Goal: Task Accomplishment & Management: Use online tool/utility

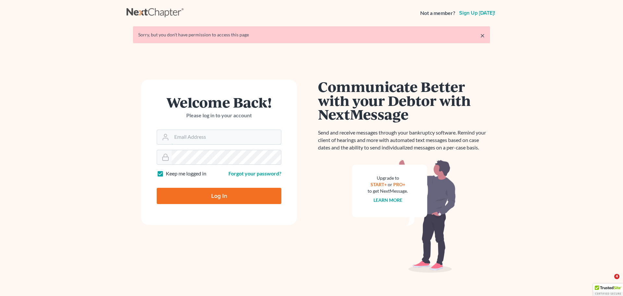
type input "[PERSON_NAME][EMAIL_ADDRESS][DOMAIN_NAME]"
click at [217, 197] on input "Log In" at bounding box center [219, 196] width 125 height 16
type input "Thinking..."
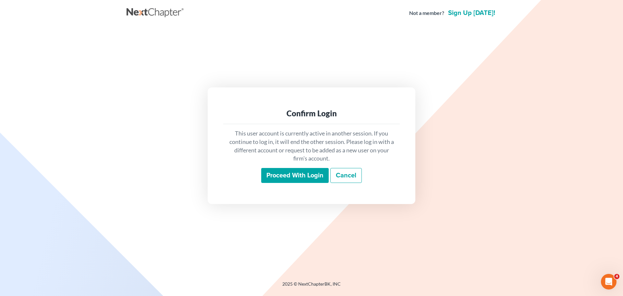
click at [298, 170] on input "Proceed with login" at bounding box center [295, 175] width 68 height 15
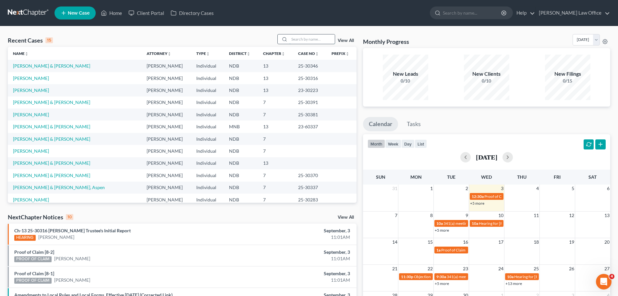
click at [300, 38] on input "search" at bounding box center [312, 38] width 45 height 9
type input "wimp"
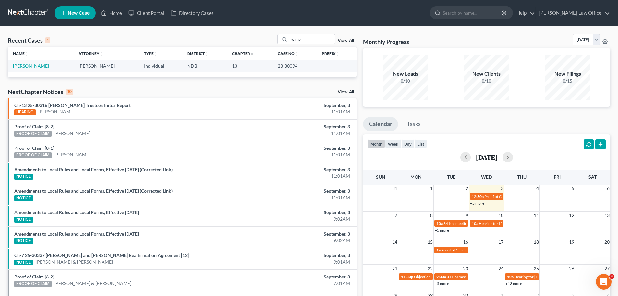
click at [24, 66] on link "[PERSON_NAME]" at bounding box center [31, 66] width 36 height 6
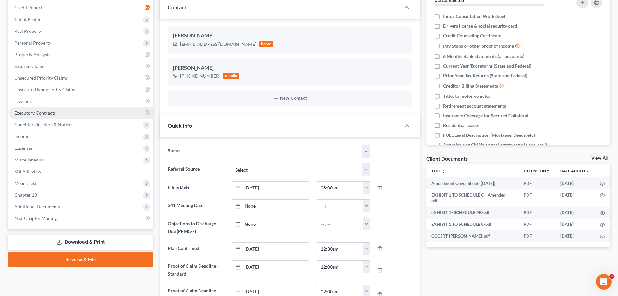
scroll to position [130, 0]
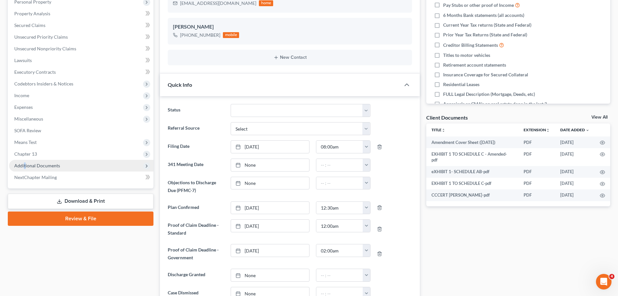
click at [25, 163] on span "Additional Documents" at bounding box center [37, 166] width 46 height 6
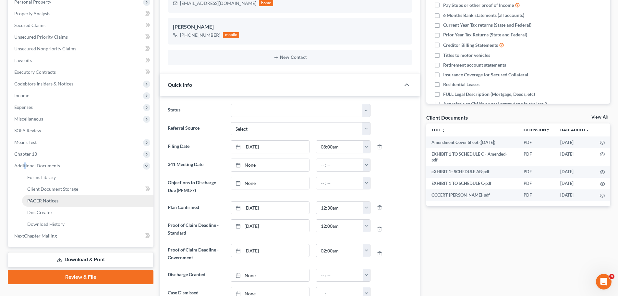
click at [52, 198] on span "PACER Notices" at bounding box center [42, 201] width 31 height 6
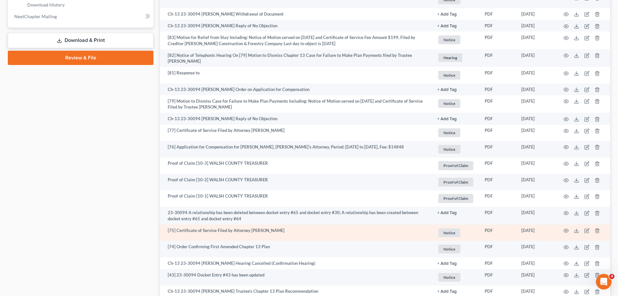
scroll to position [357, 0]
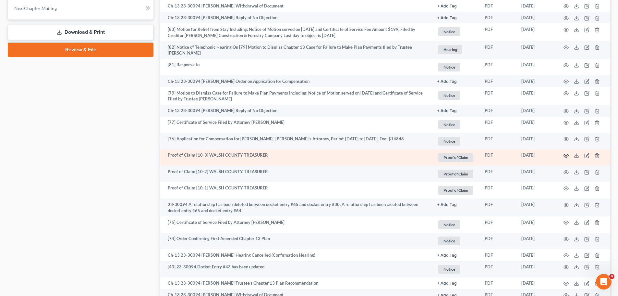
click at [564, 154] on icon "button" at bounding box center [566, 155] width 5 height 5
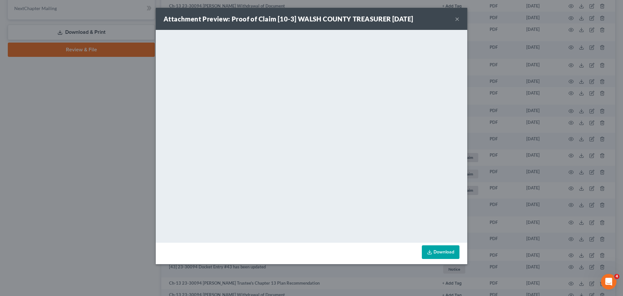
click at [455, 20] on button "×" at bounding box center [457, 19] width 5 height 8
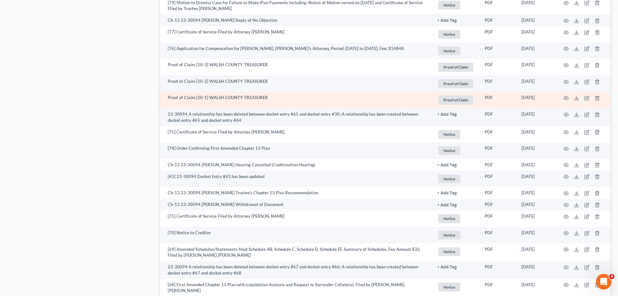
scroll to position [454, 0]
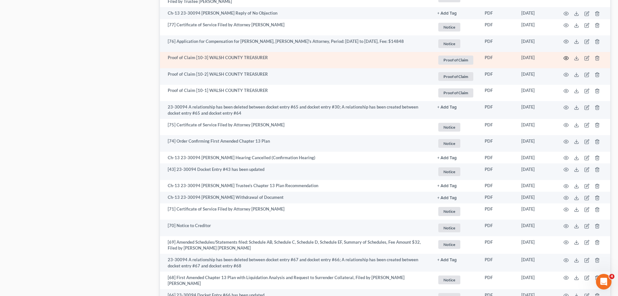
click at [565, 57] on icon "button" at bounding box center [566, 58] width 5 height 5
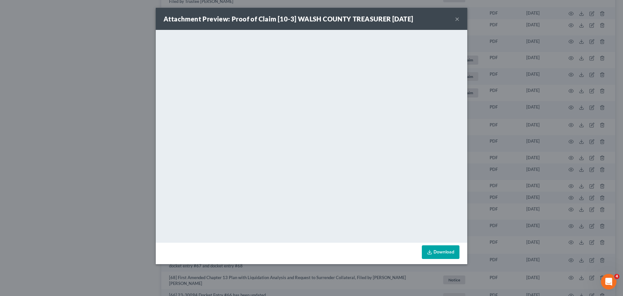
click at [565, 57] on div "Attachment Preview: Proof of Claim [10-3] WALSH COUNTY TREASURER [DATE] × <obje…" at bounding box center [311, 148] width 623 height 296
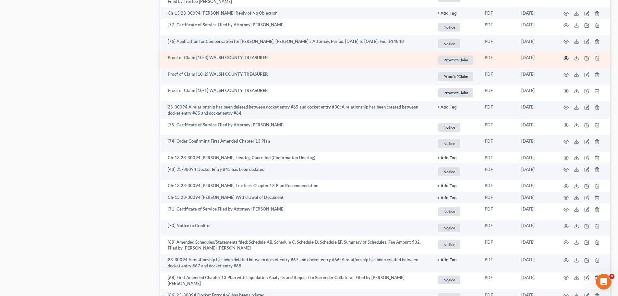
click at [568, 58] on icon "button" at bounding box center [566, 58] width 5 height 4
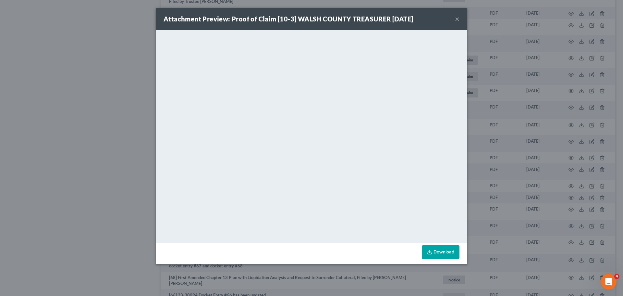
click at [457, 18] on button "×" at bounding box center [457, 19] width 5 height 8
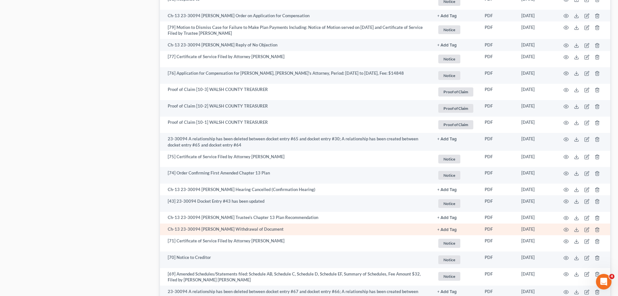
scroll to position [422, 0]
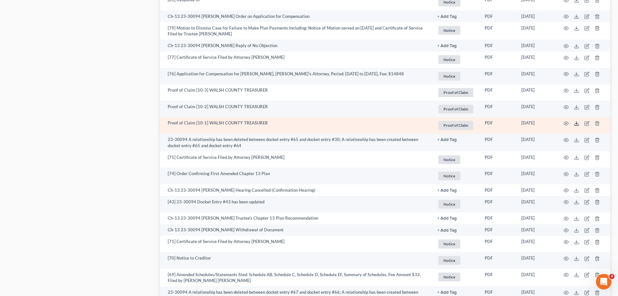
click at [574, 122] on icon at bounding box center [576, 123] width 5 height 5
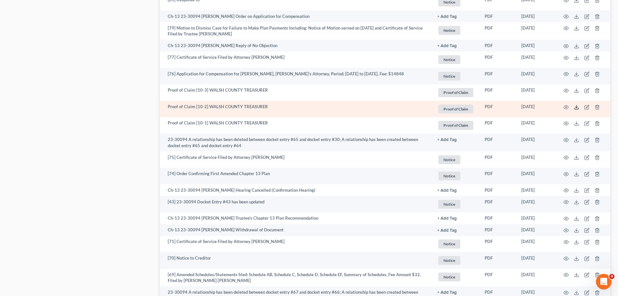
click at [577, 106] on icon at bounding box center [576, 107] width 5 height 5
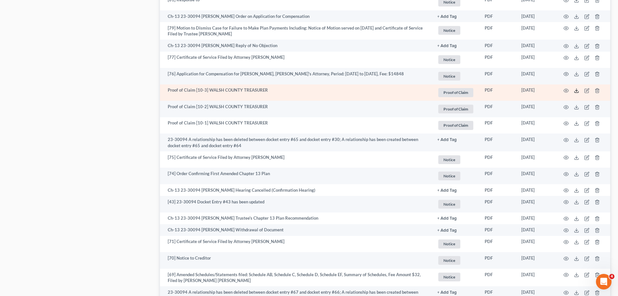
click at [577, 91] on line at bounding box center [577, 90] width 0 height 3
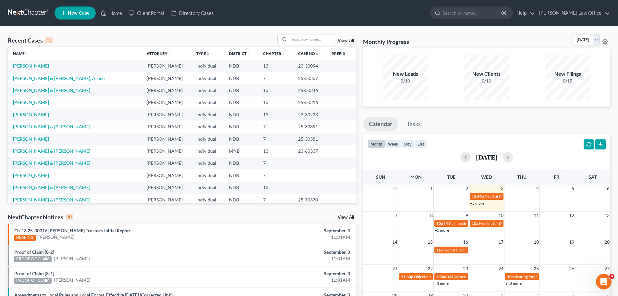
click at [20, 65] on link "[PERSON_NAME]" at bounding box center [31, 66] width 36 height 6
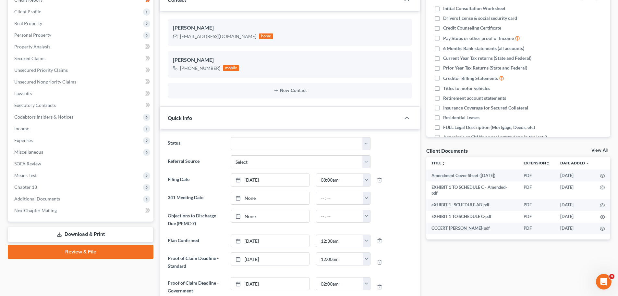
scroll to position [97, 0]
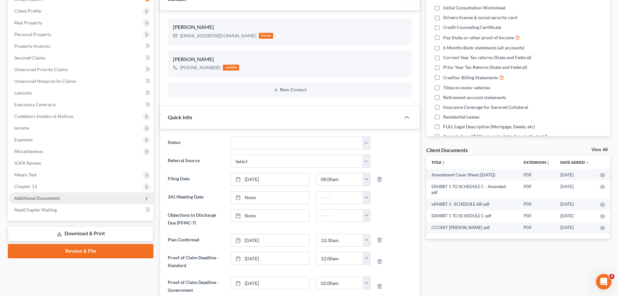
click at [41, 197] on span "Additional Documents" at bounding box center [37, 198] width 46 height 6
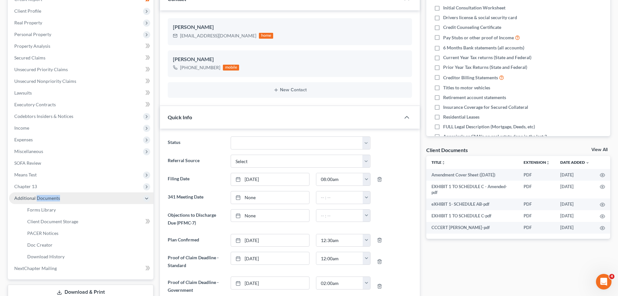
click at [41, 197] on span "Additional Documents" at bounding box center [37, 198] width 46 height 6
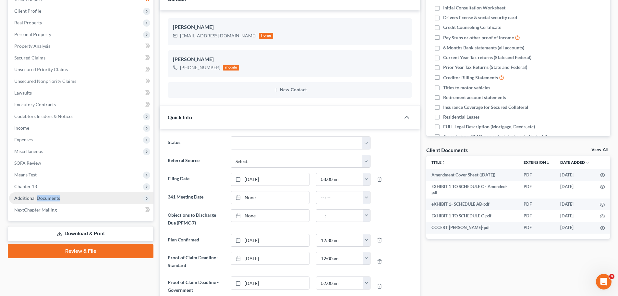
click at [42, 197] on span "Additional Documents" at bounding box center [37, 198] width 46 height 6
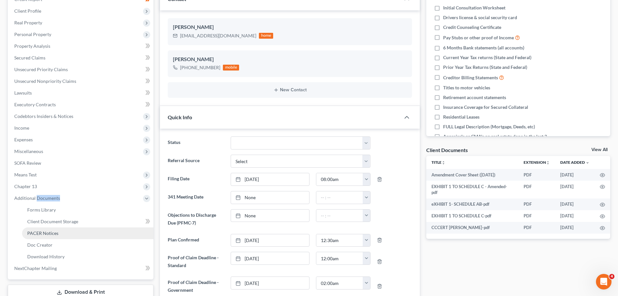
click at [34, 233] on span "PACER Notices" at bounding box center [42, 233] width 31 height 6
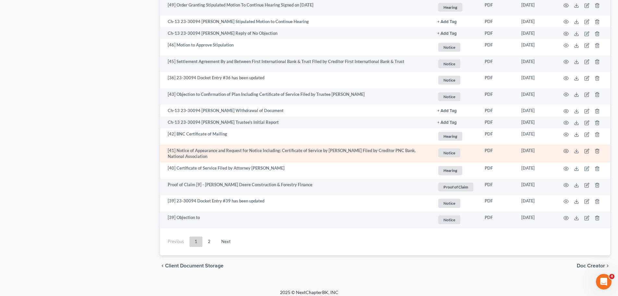
scroll to position [1086, 0]
